Goal: Find contact information: Find contact information

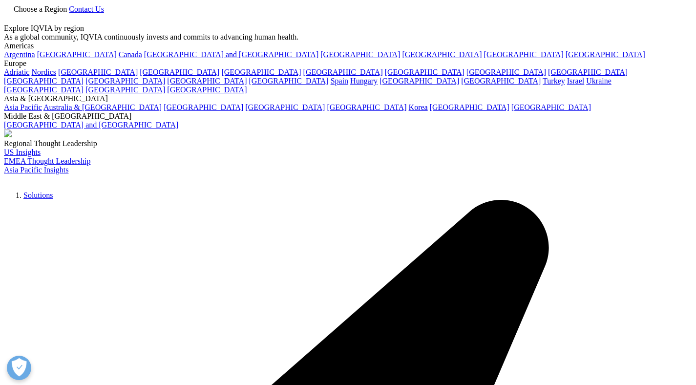
click at [594, 14] on div at bounding box center [348, 14] width 688 height 0
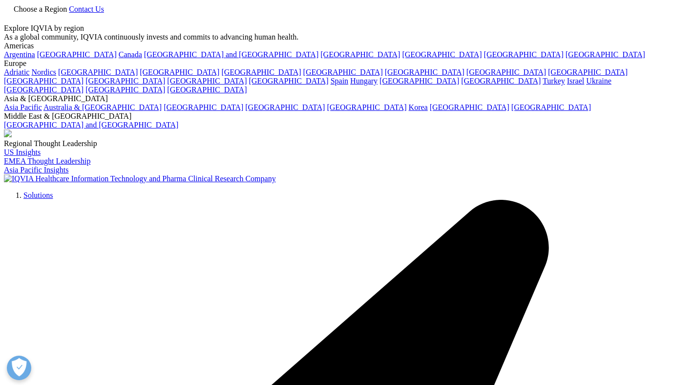
click at [12, 15] on link at bounding box center [8, 19] width 8 height 8
click at [12, 16] on link at bounding box center [8, 19] width 8 height 8
